Goal: Task Accomplishment & Management: Manage account settings

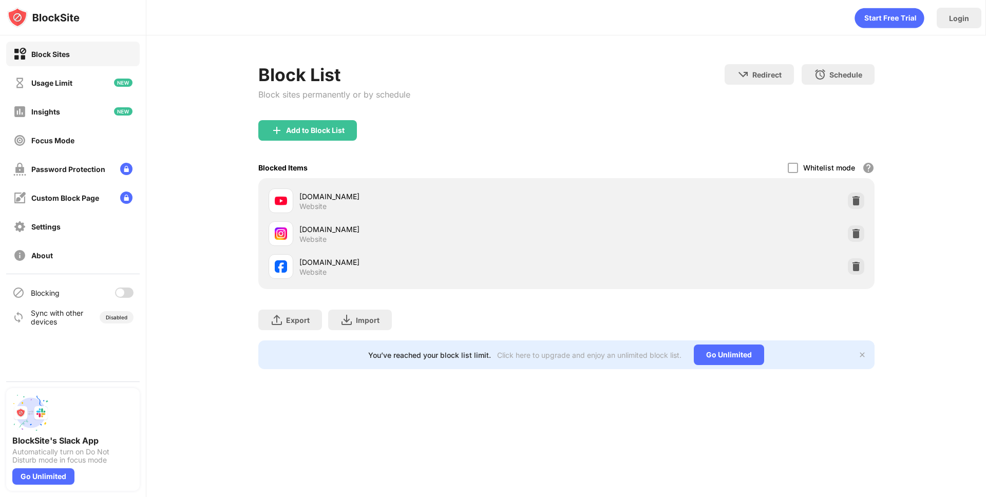
click at [118, 294] on div at bounding box center [120, 293] width 8 height 8
click at [130, 295] on div at bounding box center [128, 293] width 8 height 8
